Goal: Navigation & Orientation: Find specific page/section

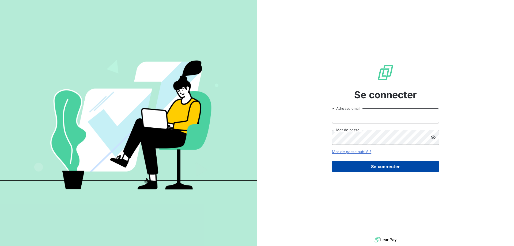
type input "[EMAIL_ADDRESS][DOMAIN_NAME]"
click at [402, 171] on button "Se connecter" at bounding box center [385, 166] width 107 height 11
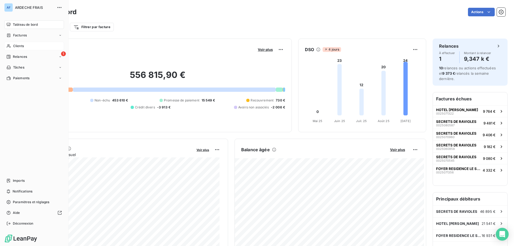
click at [22, 49] on div "Clients" at bounding box center [34, 46] width 60 height 9
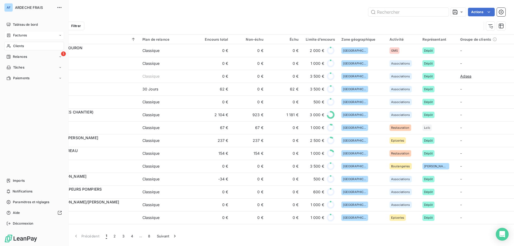
click at [19, 35] on span "Factures" at bounding box center [20, 35] width 14 height 5
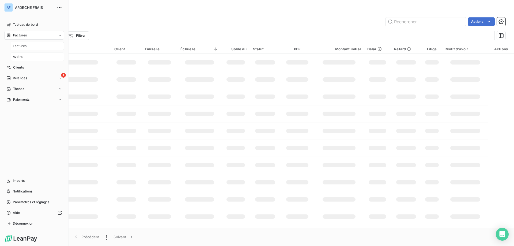
click at [22, 56] on span "Avoirs" at bounding box center [18, 56] width 10 height 5
